Goal: Task Accomplishment & Management: Manage account settings

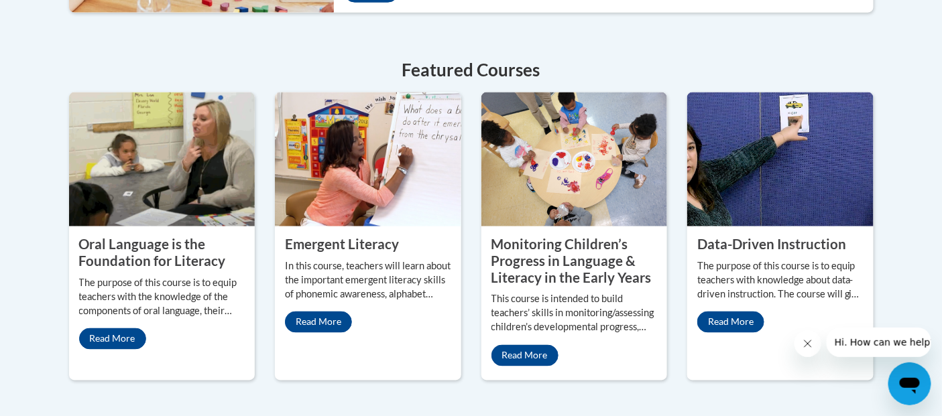
scroll to position [620, 0]
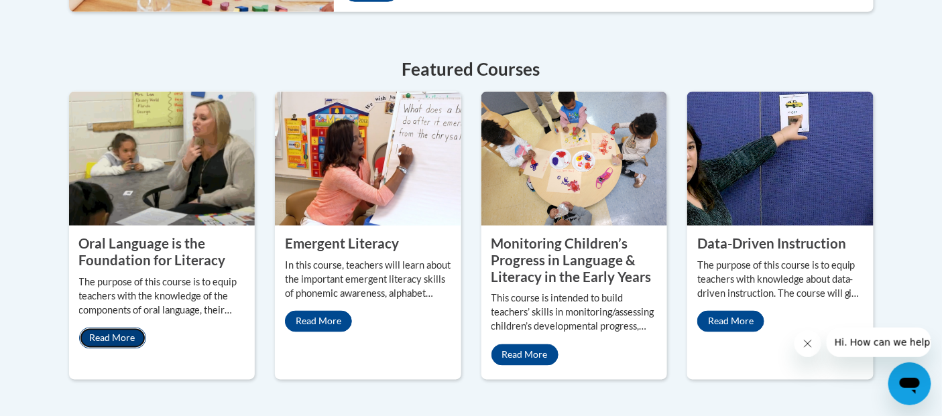
click at [105, 328] on link "Read More" at bounding box center [112, 338] width 67 height 21
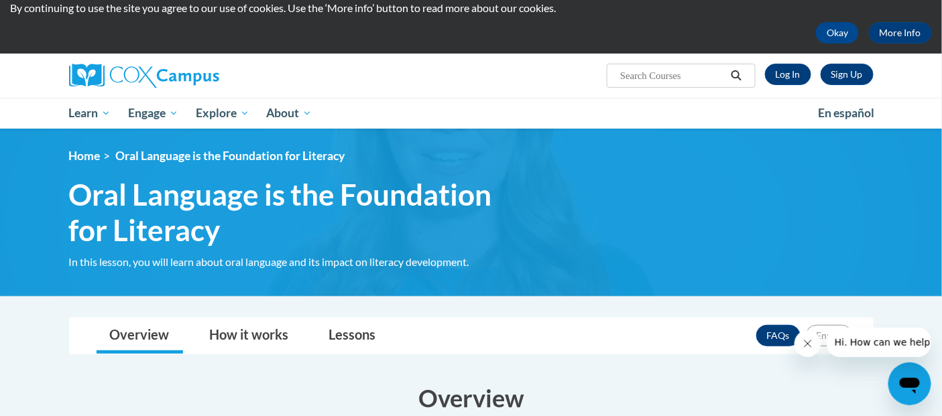
scroll to position [52, 0]
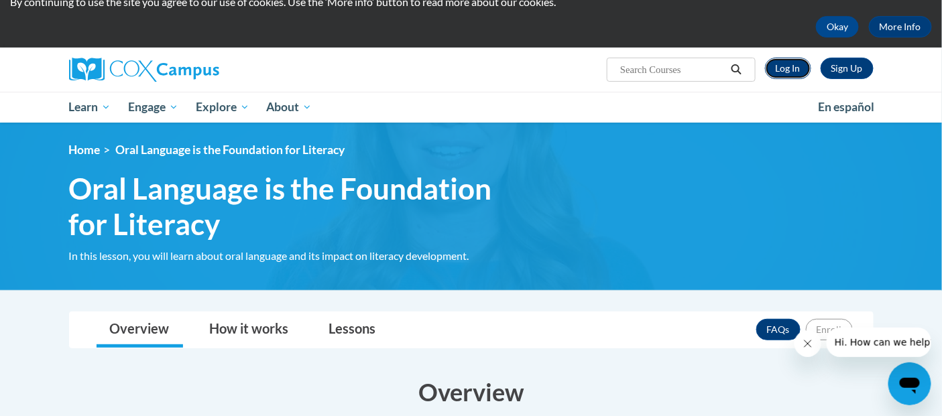
click at [787, 68] on link "Log In" at bounding box center [788, 68] width 46 height 21
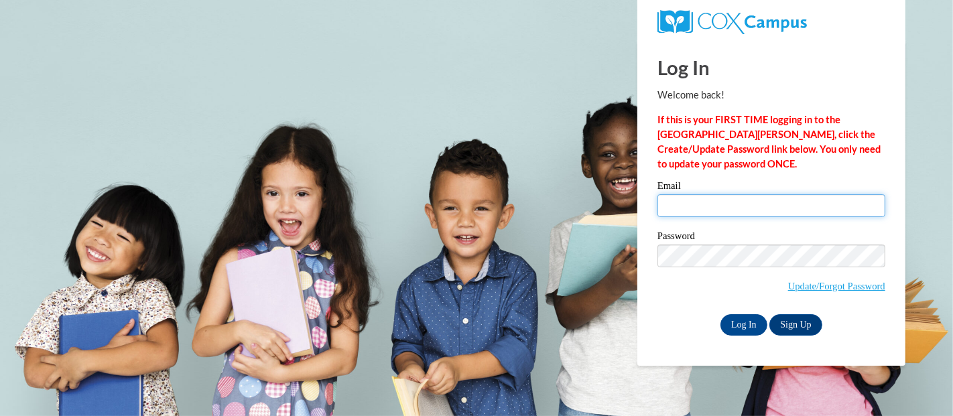
click at [693, 203] on input "Email" at bounding box center [772, 205] width 228 height 23
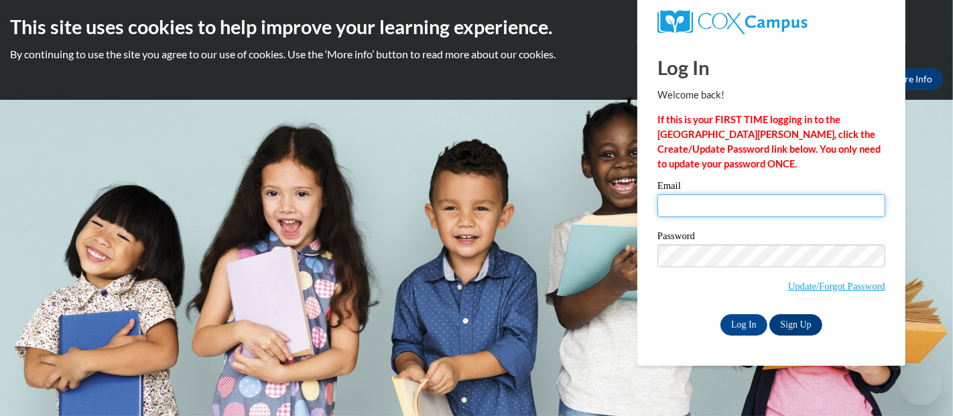
type input "dfitzsimmons@wncsource.org"
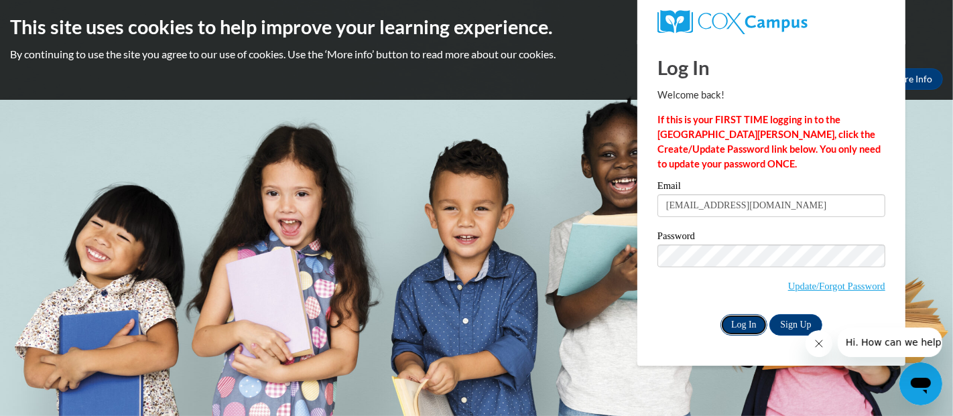
click at [750, 322] on input "Log In" at bounding box center [744, 324] width 47 height 21
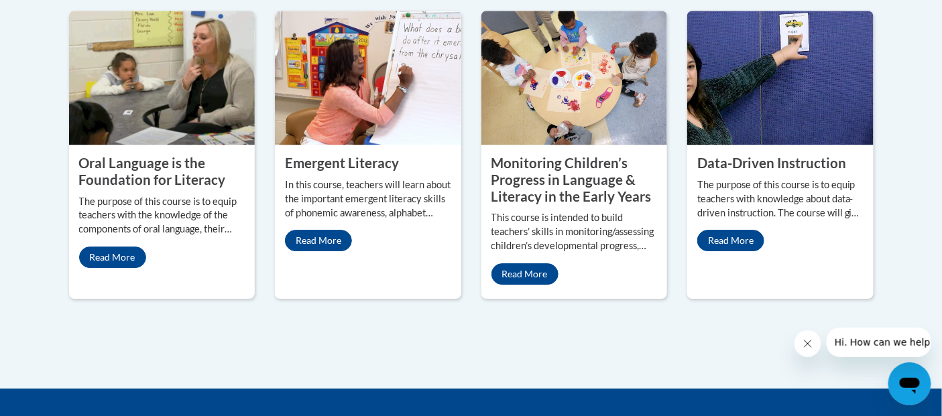
scroll to position [1263, 0]
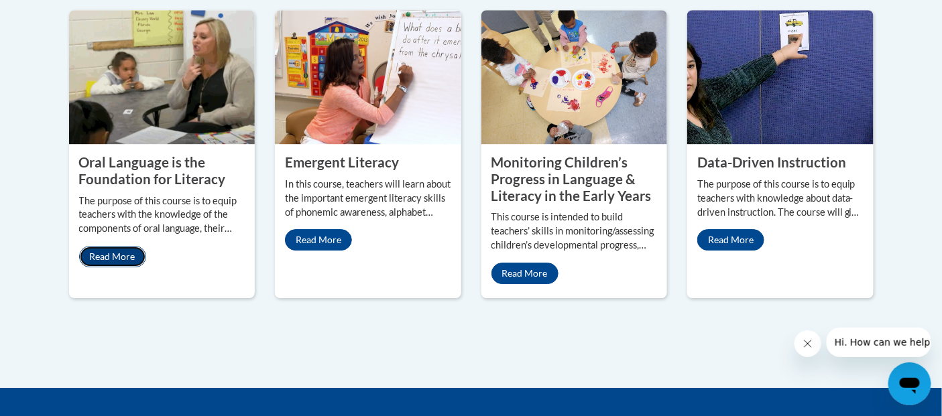
click at [119, 246] on link "Read More" at bounding box center [112, 256] width 67 height 21
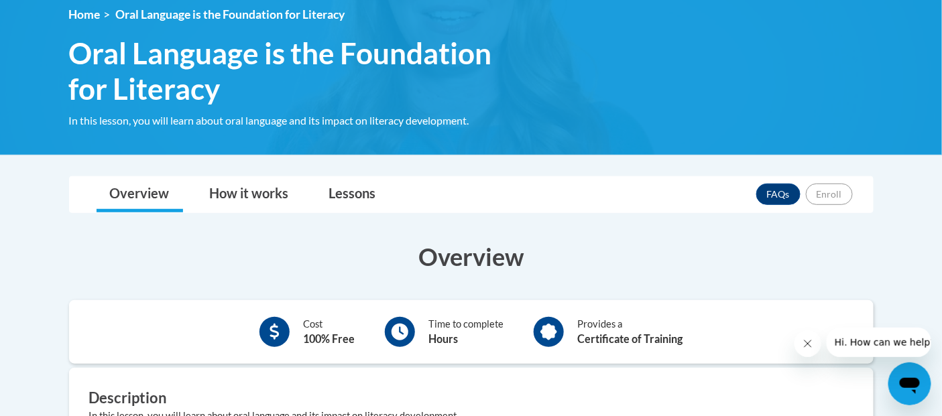
scroll to position [191, 0]
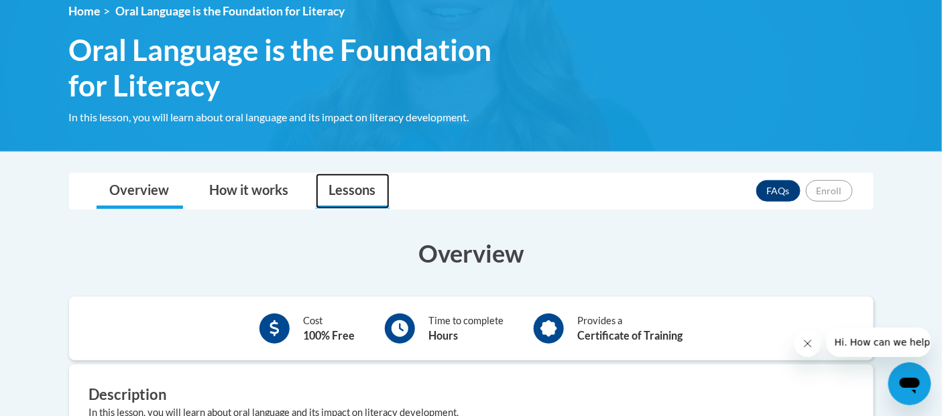
click at [359, 196] on link "Lessons" at bounding box center [353, 192] width 74 height 36
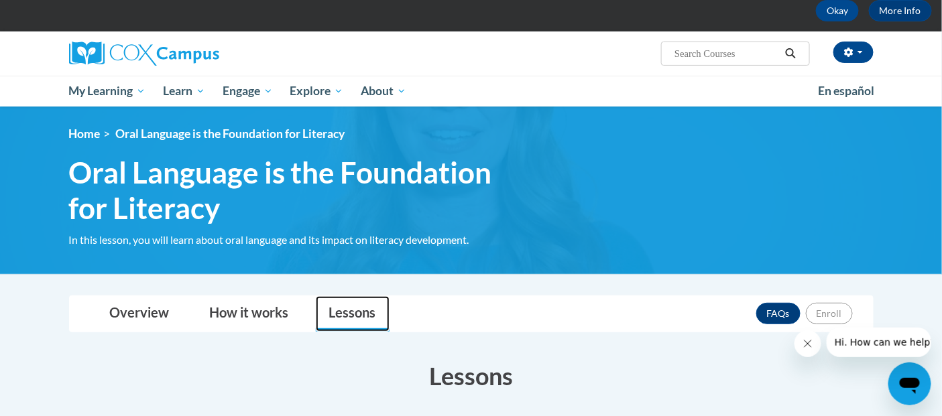
scroll to position [69, 0]
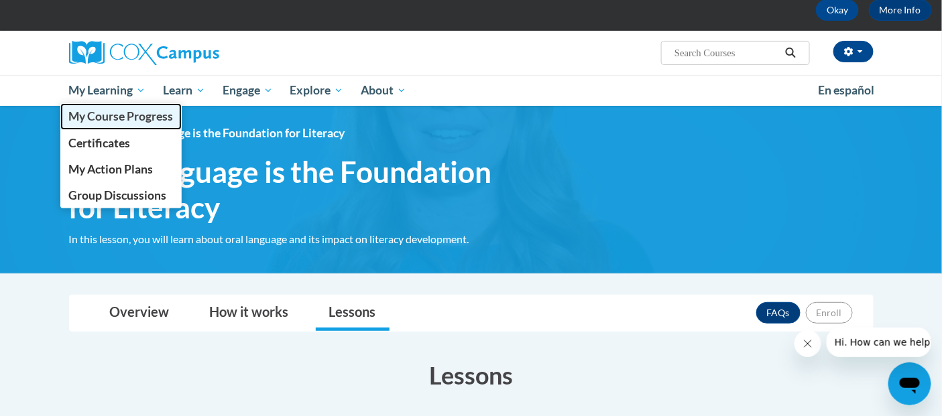
click at [119, 112] on span "My Course Progress" at bounding box center [120, 116] width 105 height 14
